Goal: Navigation & Orientation: Find specific page/section

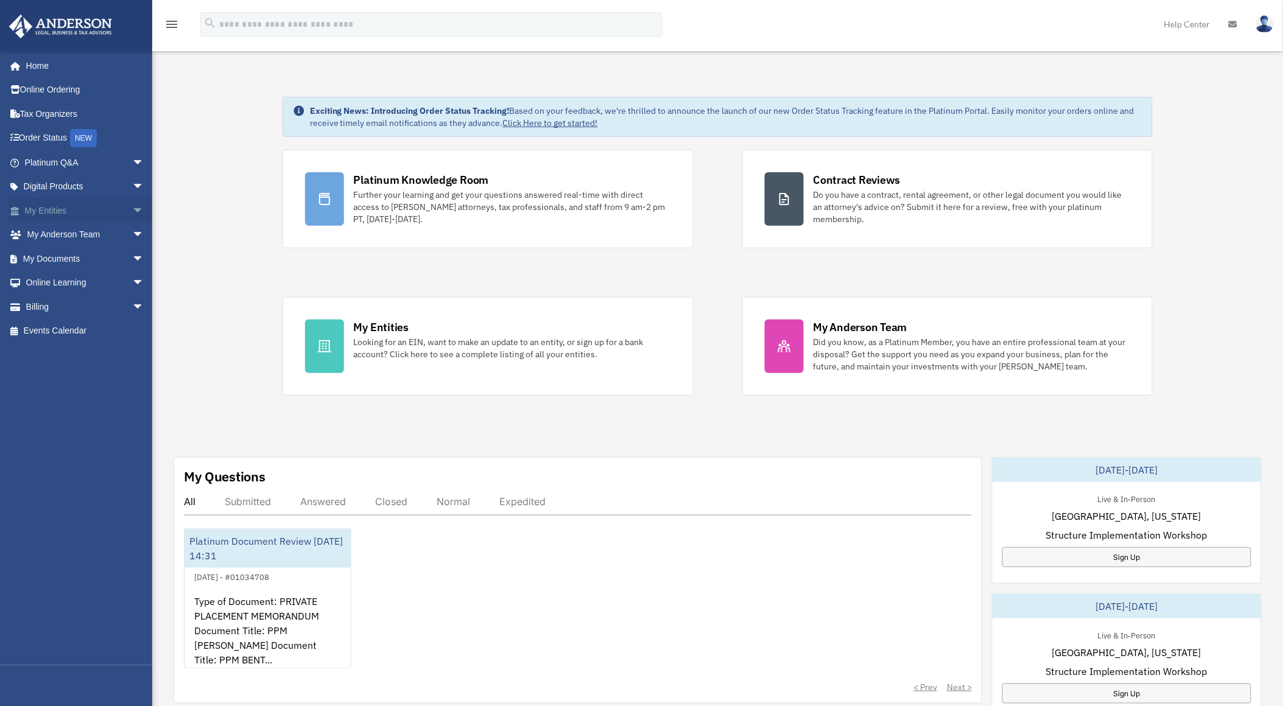
click at [69, 210] on link "My Entities arrow_drop_down" at bounding box center [86, 211] width 154 height 24
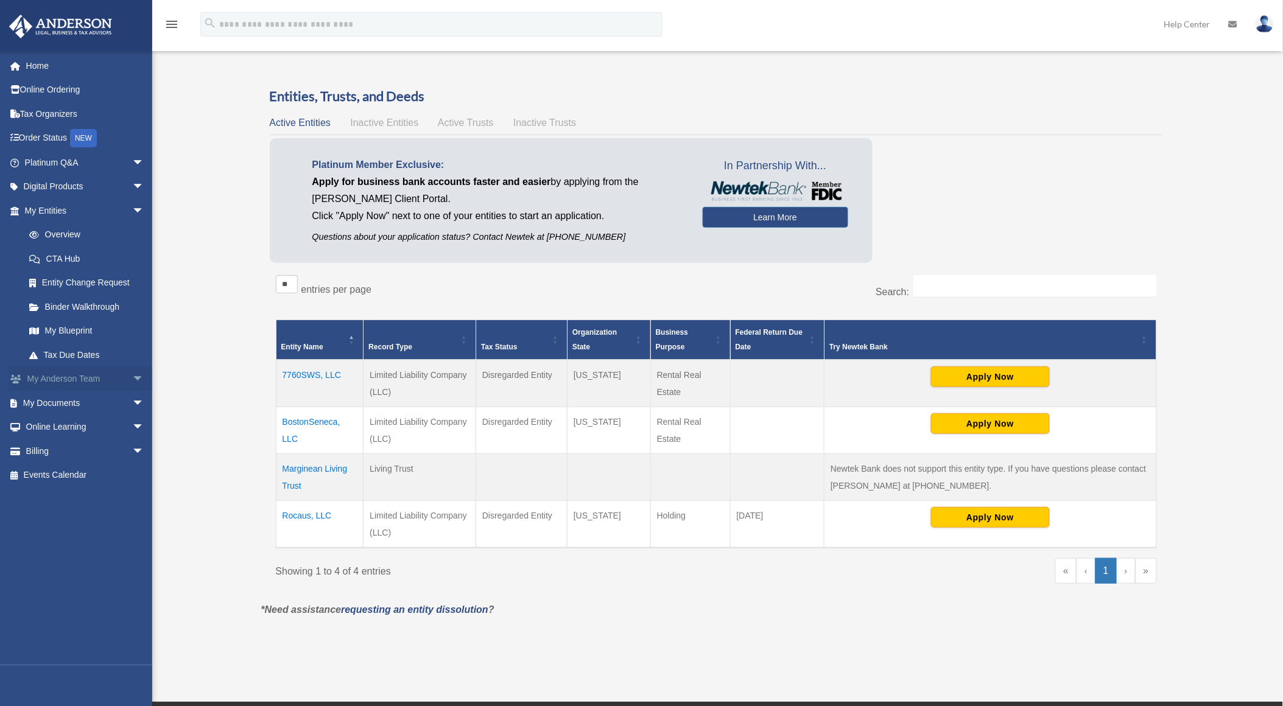
click at [65, 376] on link "My Anderson Team arrow_drop_down" at bounding box center [86, 379] width 154 height 24
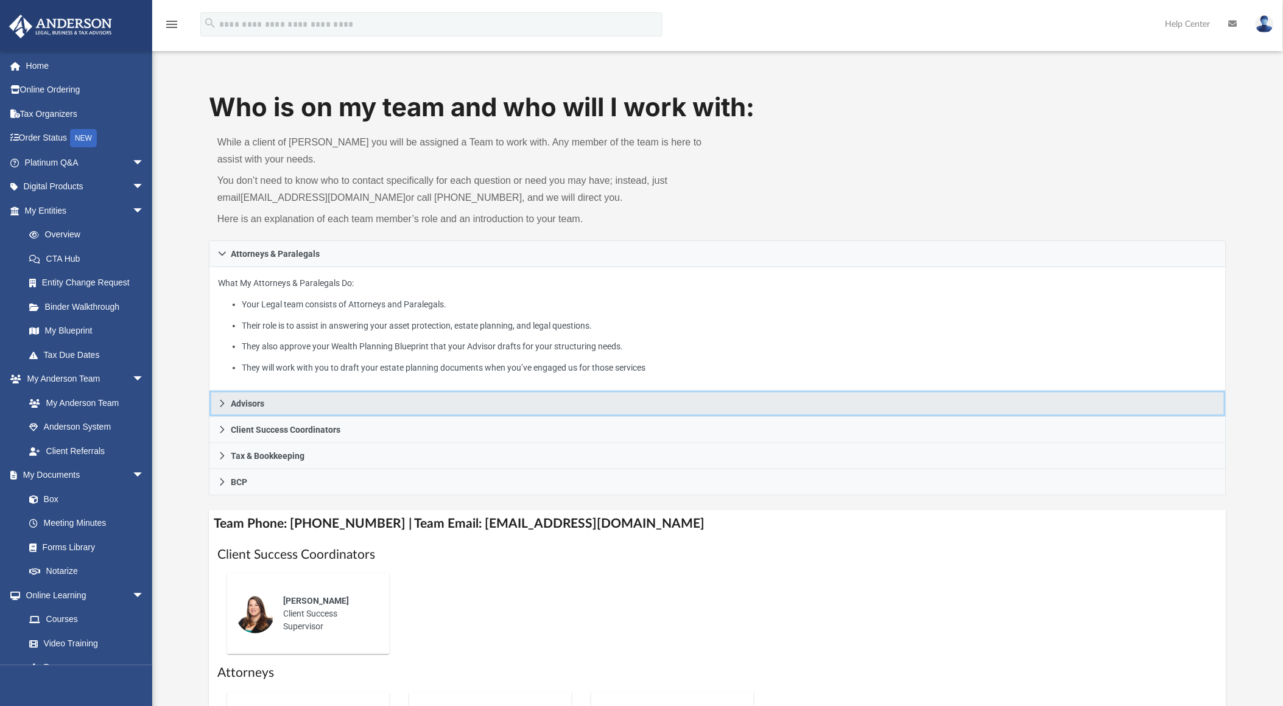
click at [238, 403] on span "Advisors" at bounding box center [247, 404] width 33 height 9
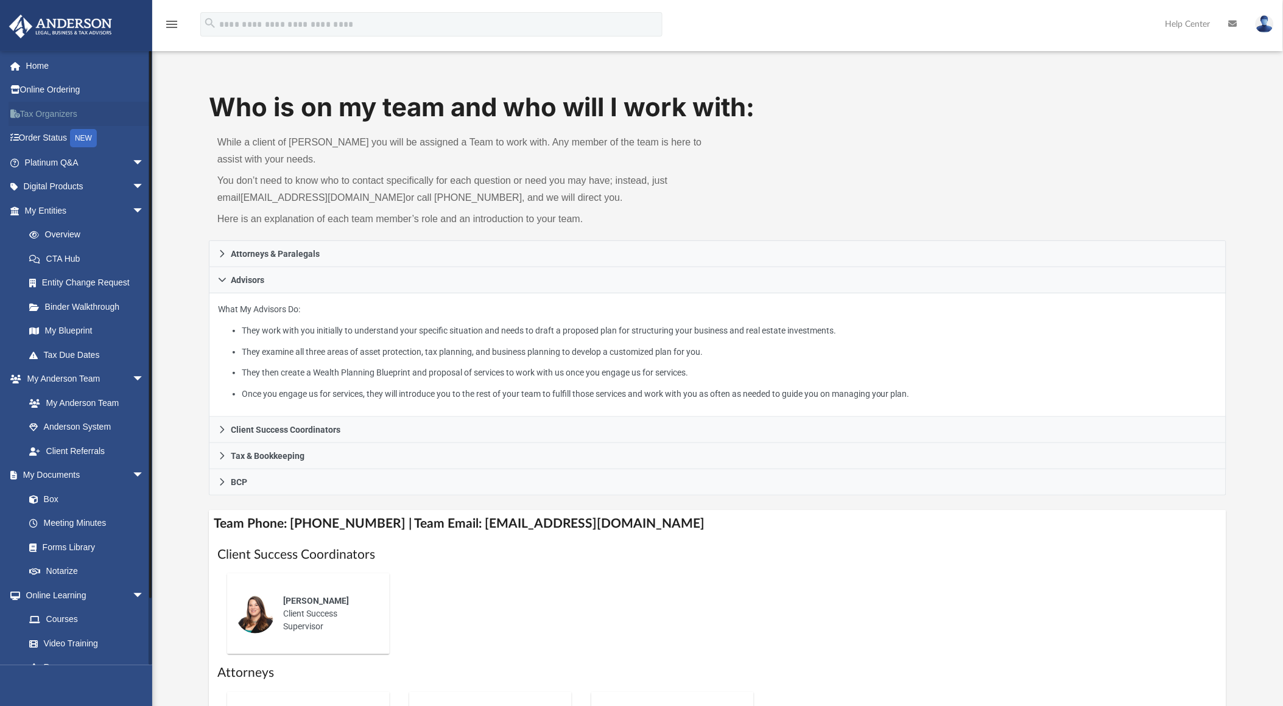
click at [43, 110] on link "Tax Organizers" at bounding box center [86, 114] width 154 height 24
click at [44, 89] on link "Online Ordering" at bounding box center [86, 90] width 154 height 24
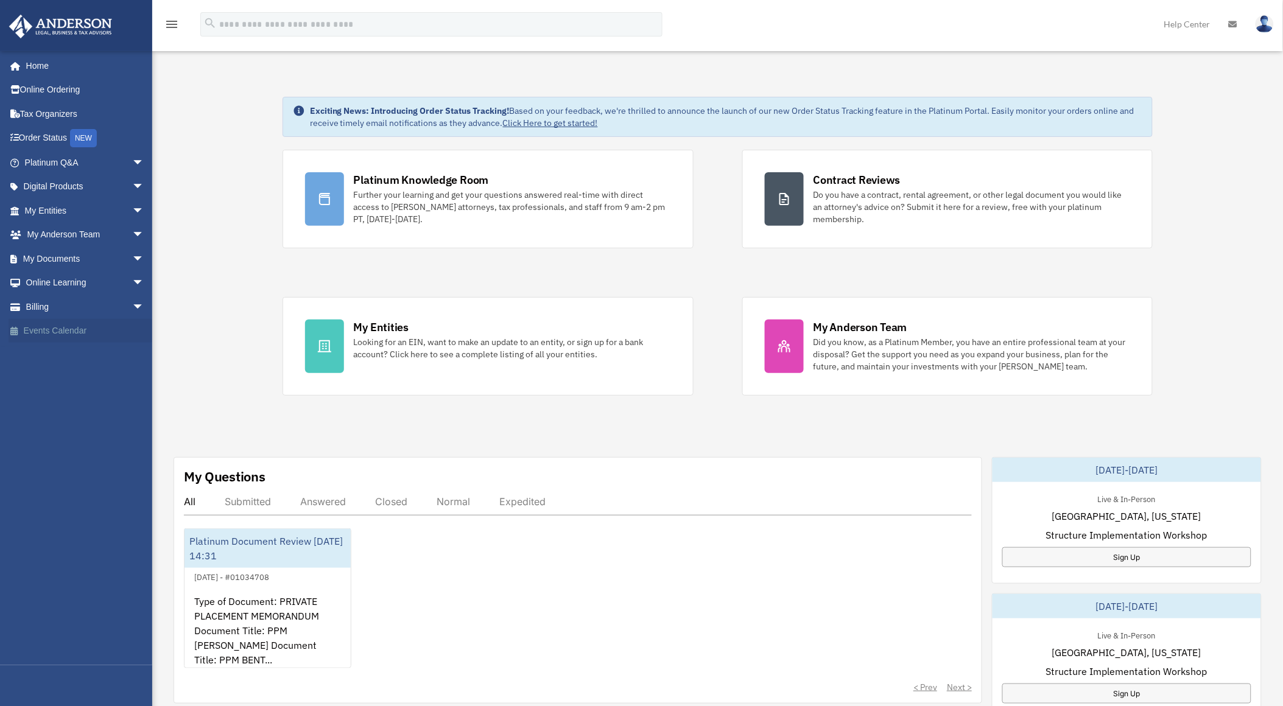
click at [83, 331] on link "Events Calendar" at bounding box center [86, 331] width 154 height 24
